Goal: Check status: Check status

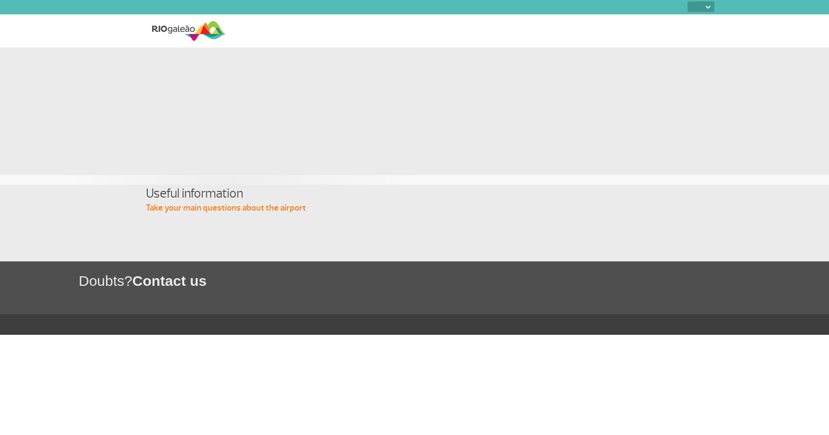
select select
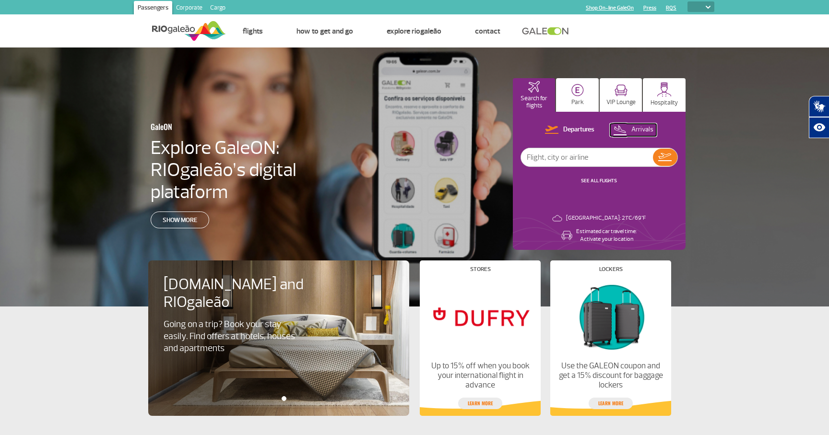
click at [641, 129] on p "Arrivals" at bounding box center [642, 129] width 22 height 9
click at [578, 153] on input "text" at bounding box center [587, 157] width 132 height 18
type input "[GEOGRAPHIC_DATA]"
click at [658, 157] on img at bounding box center [665, 157] width 14 height 13
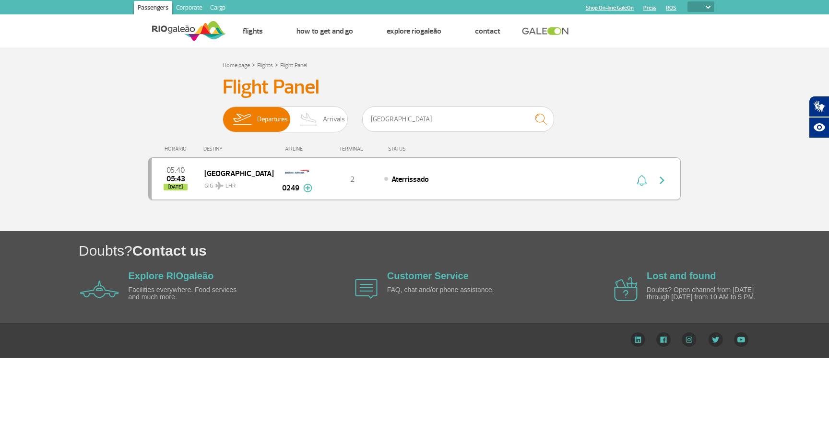
click at [307, 188] on img at bounding box center [307, 188] width 9 height 9
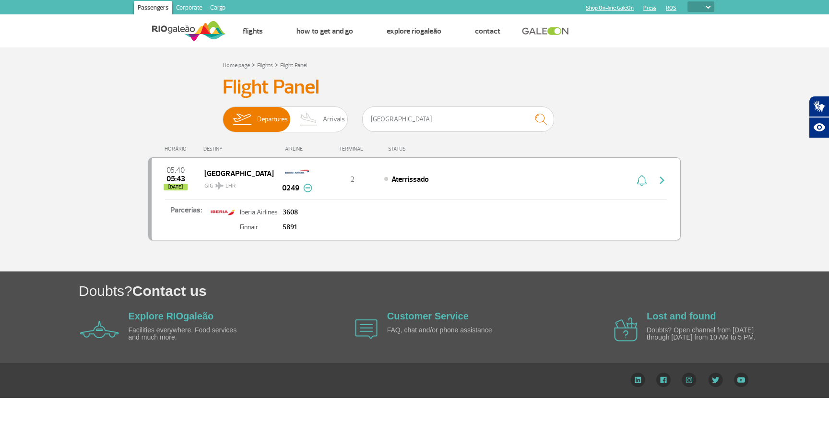
click at [306, 189] on img at bounding box center [307, 188] width 9 height 9
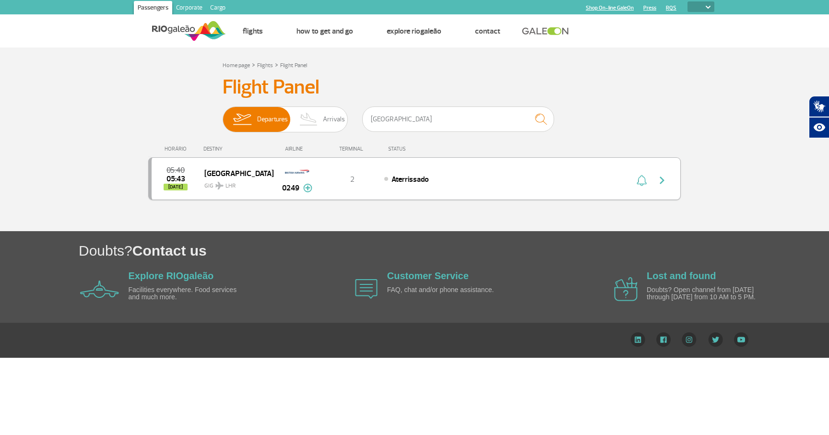
click at [659, 179] on img "button" at bounding box center [662, 181] width 12 height 12
